Goal: Task Accomplishment & Management: Use online tool/utility

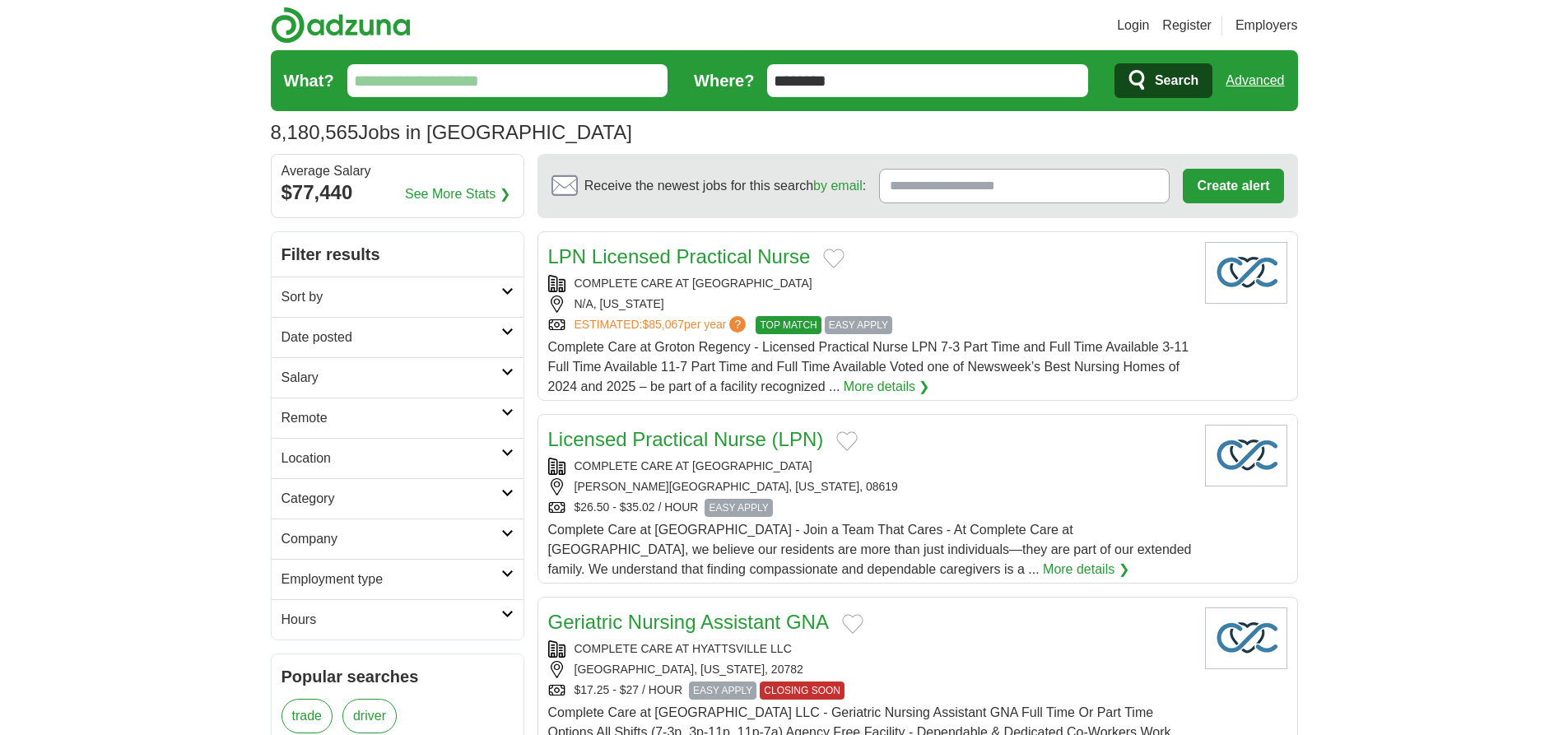
type input "********"
click at [1255, 81] on link "Advanced" at bounding box center [1255, 80] width 58 height 33
